Goal: Use online tool/utility: Utilize a website feature to perform a specific function

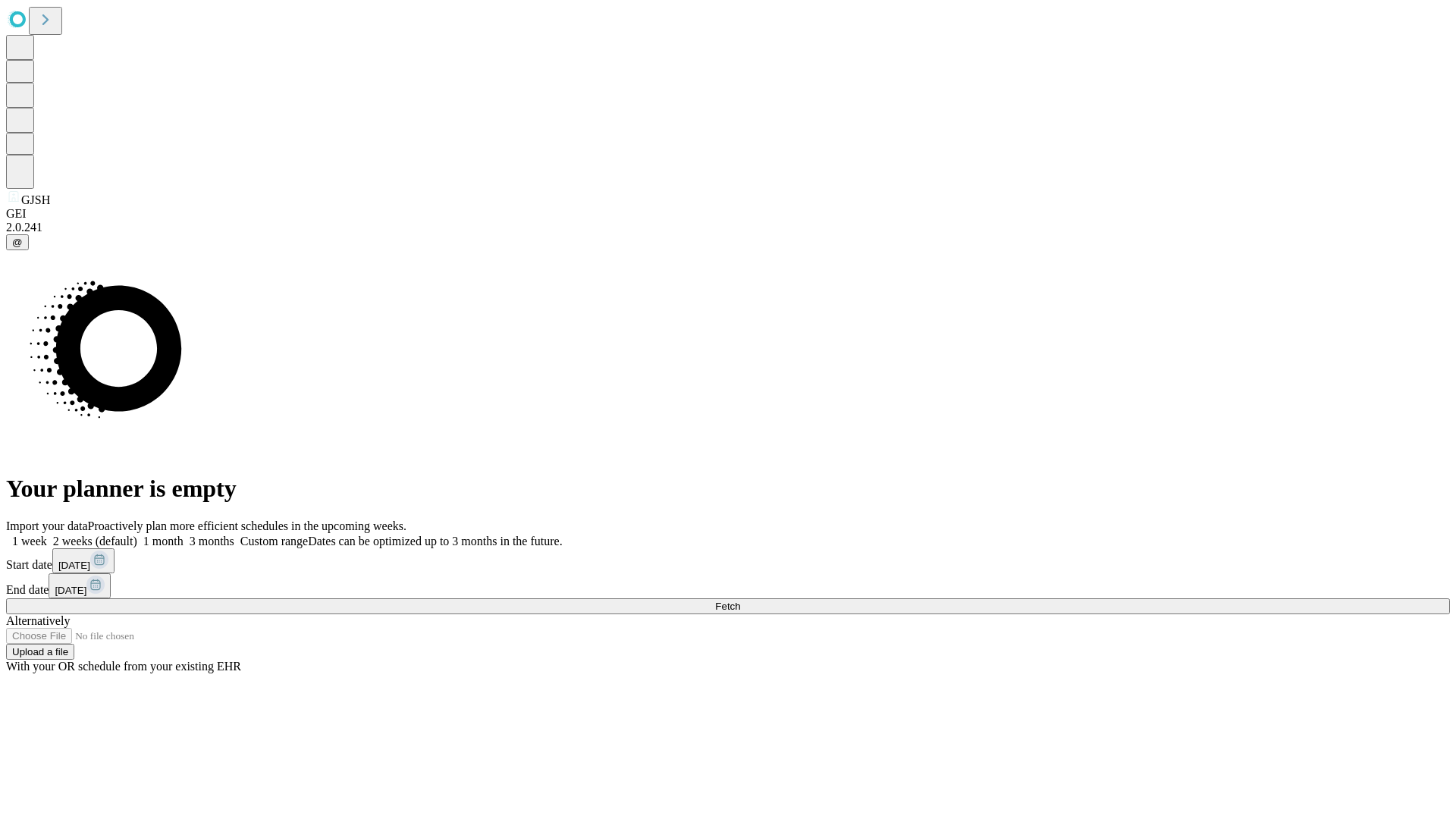
click at [740, 600] on span "Fetch" at bounding box center [727, 606] width 25 height 11
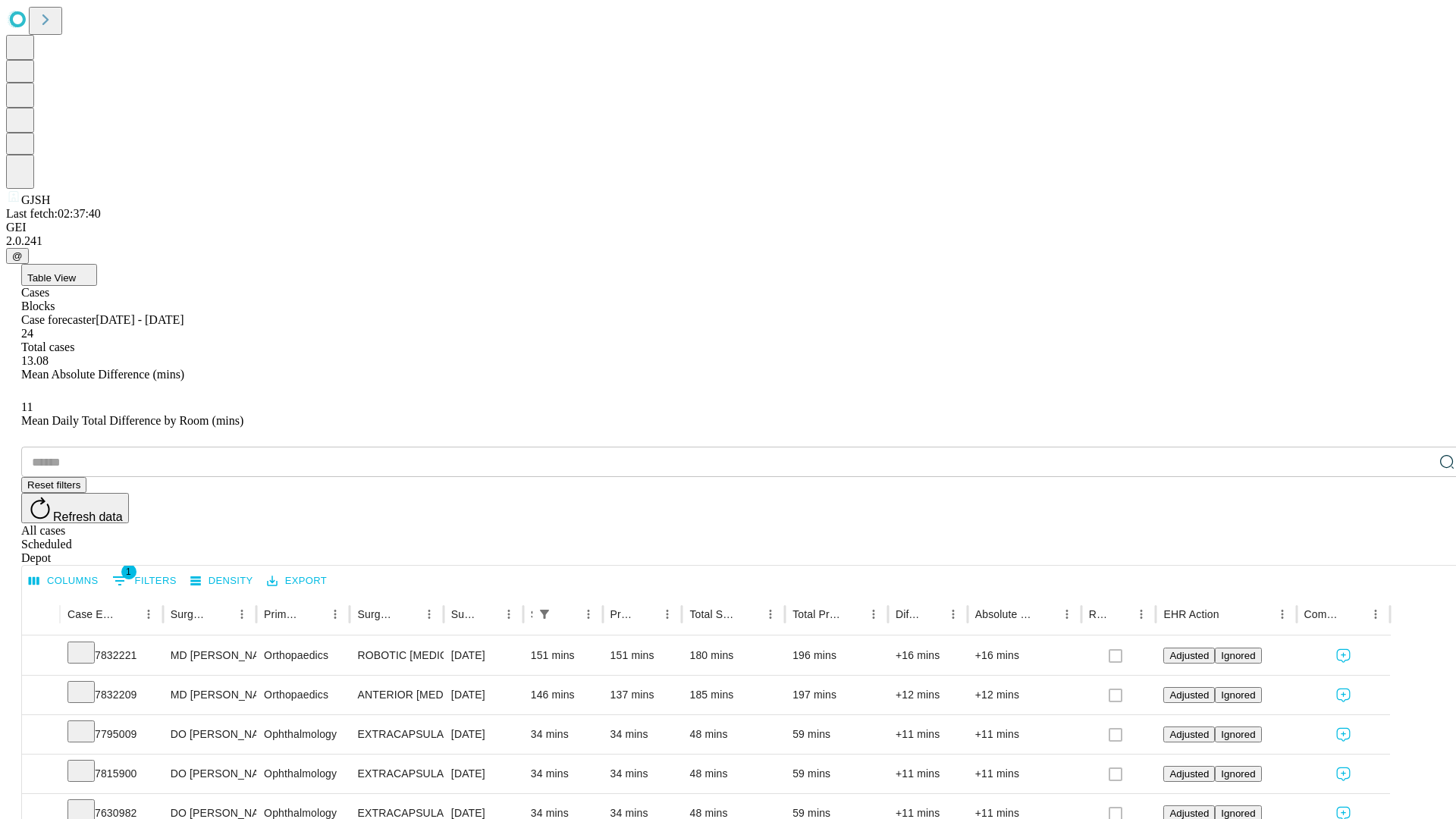
click at [76, 272] on span "Table View" at bounding box center [52, 278] width 49 height 11
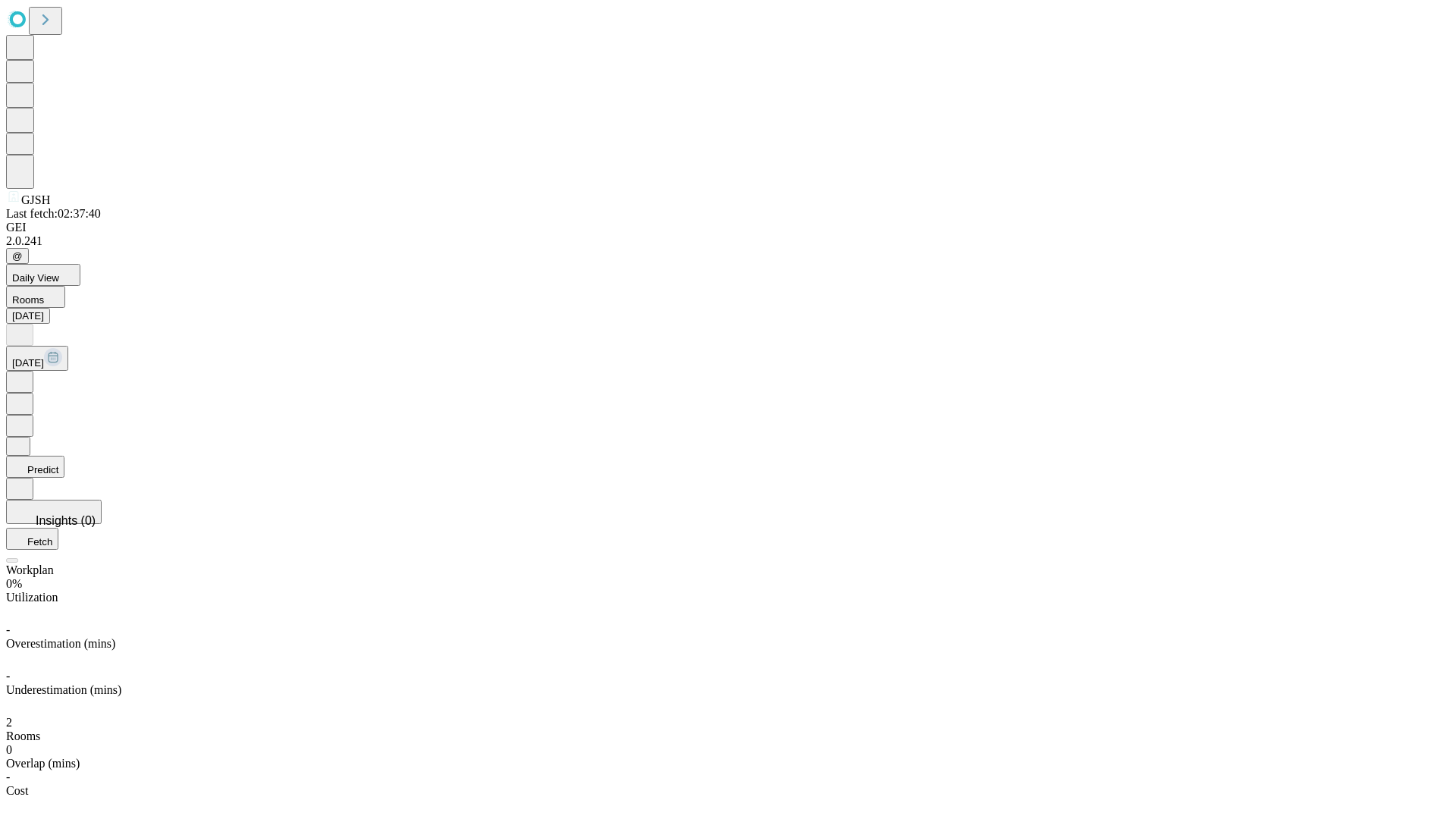
click at [65, 455] on button "Predict" at bounding box center [35, 466] width 58 height 22
